Goal: Check status

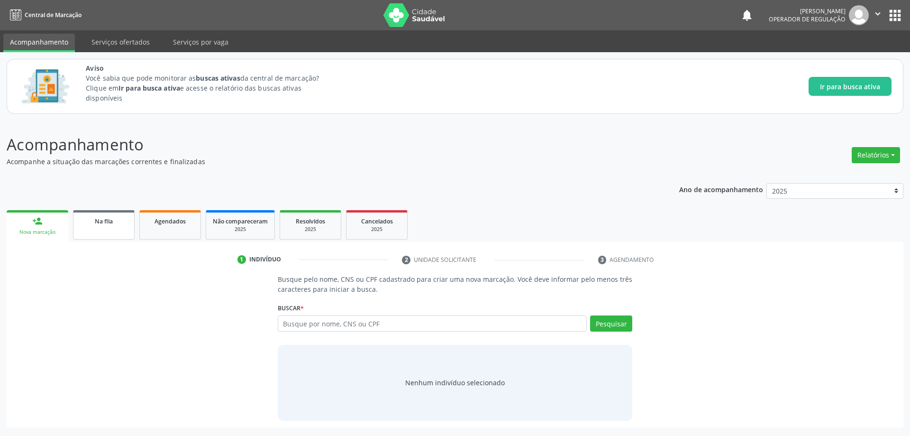
click at [95, 219] on span "Na fila" at bounding box center [104, 221] width 18 height 8
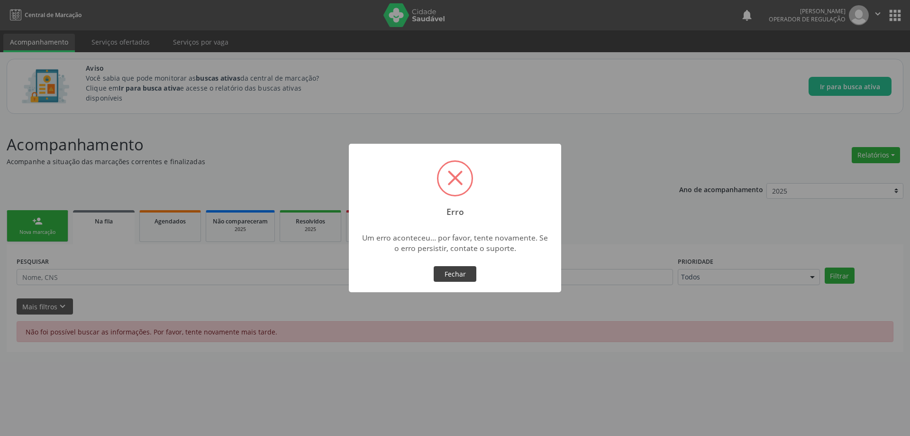
click at [453, 277] on button "Fechar" at bounding box center [455, 274] width 43 height 16
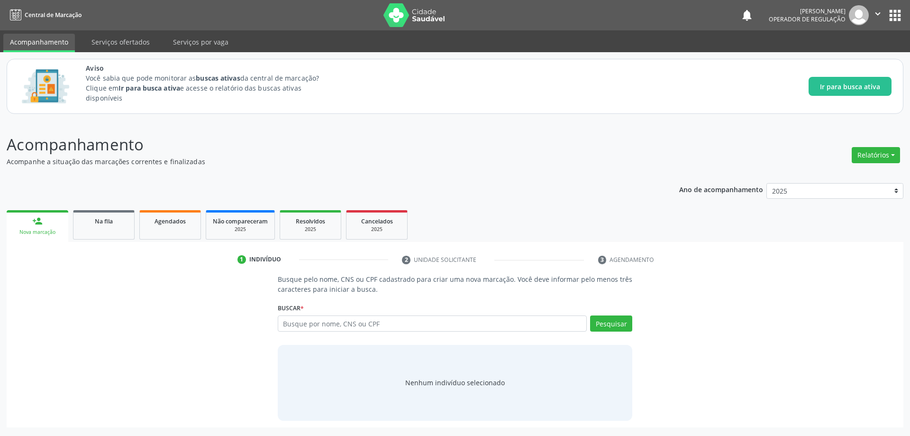
click at [252, 160] on p "Acompanhe a situação das marcações correntes e finalizadas" at bounding box center [321, 161] width 628 height 10
